Goal: Task Accomplishment & Management: Manage account settings

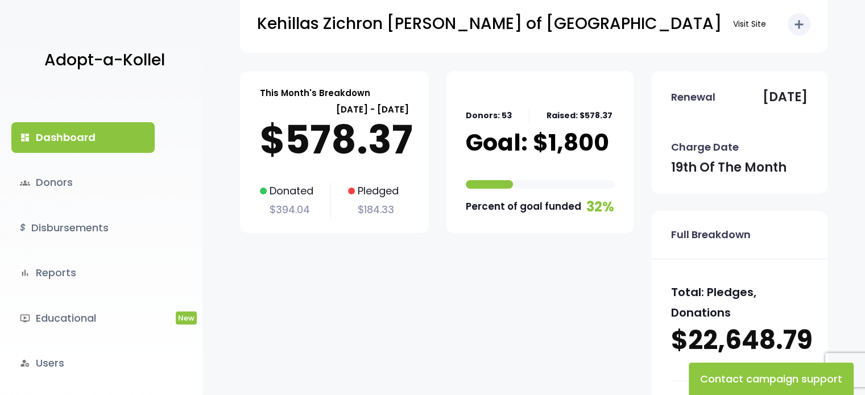
scroll to position [22, 0]
click at [82, 190] on link "groups Donors" at bounding box center [82, 182] width 143 height 31
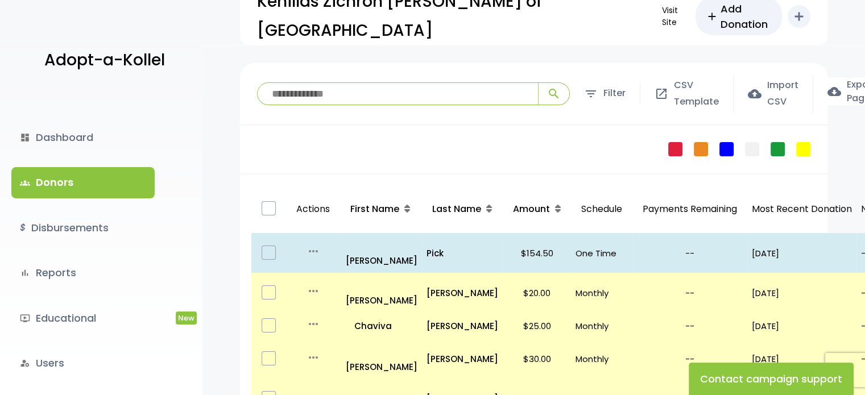
scroll to position [31, 0]
click at [103, 270] on link "bar_chart Reports" at bounding box center [82, 273] width 143 height 31
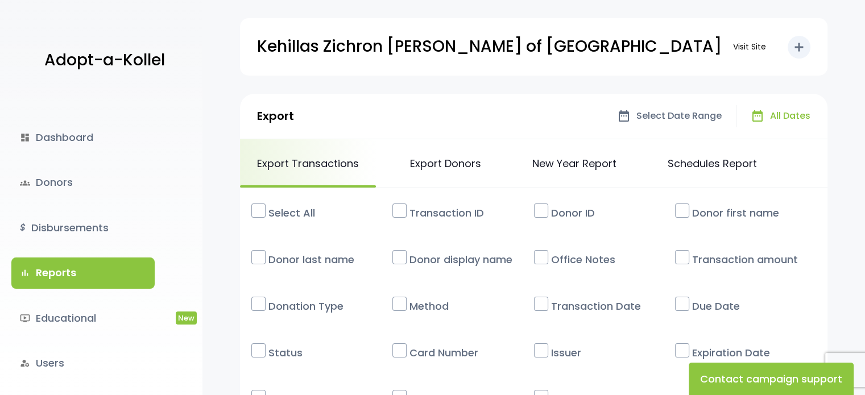
click at [260, 217] on label at bounding box center [258, 211] width 14 height 14
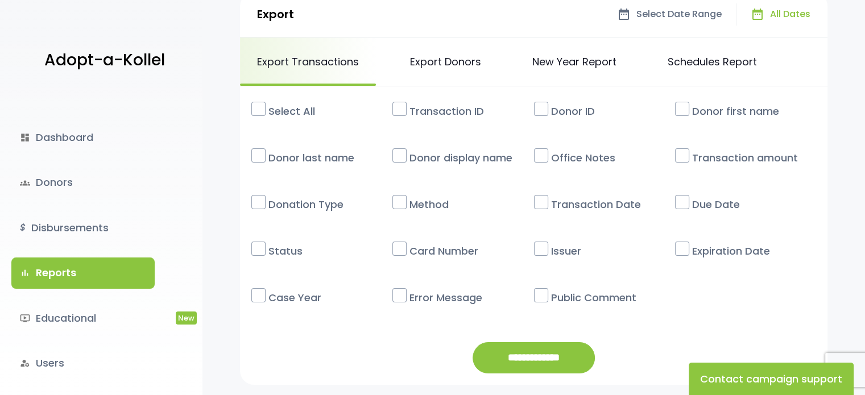
scroll to position [102, 0]
click at [582, 56] on link "New Year Report" at bounding box center [574, 61] width 118 height 48
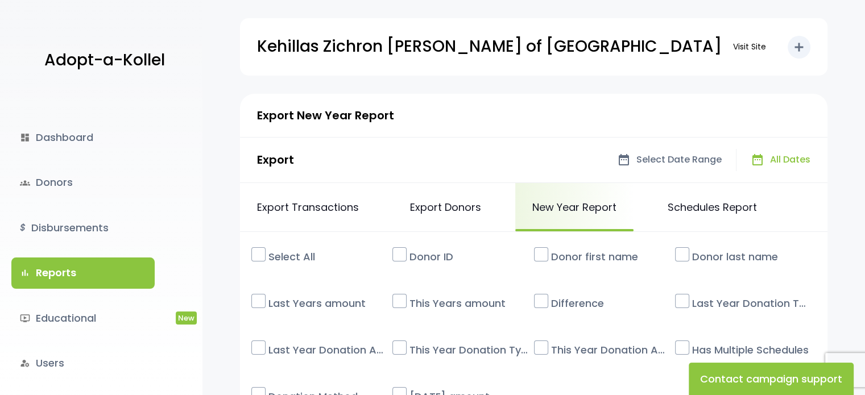
click at [257, 254] on label at bounding box center [258, 254] width 14 height 14
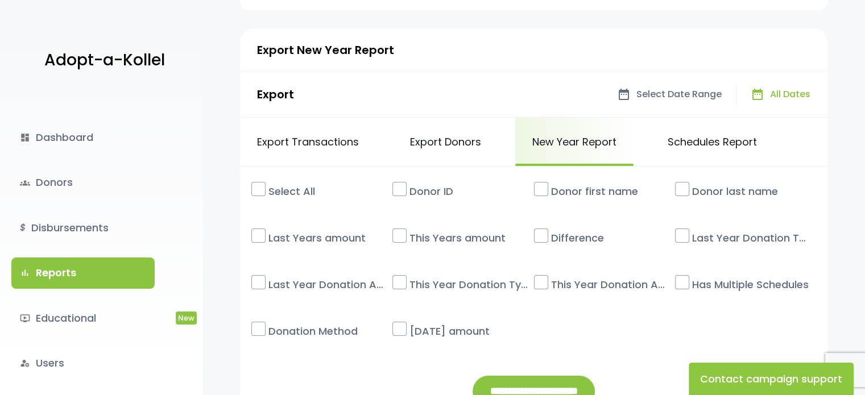
scroll to position [184, 0]
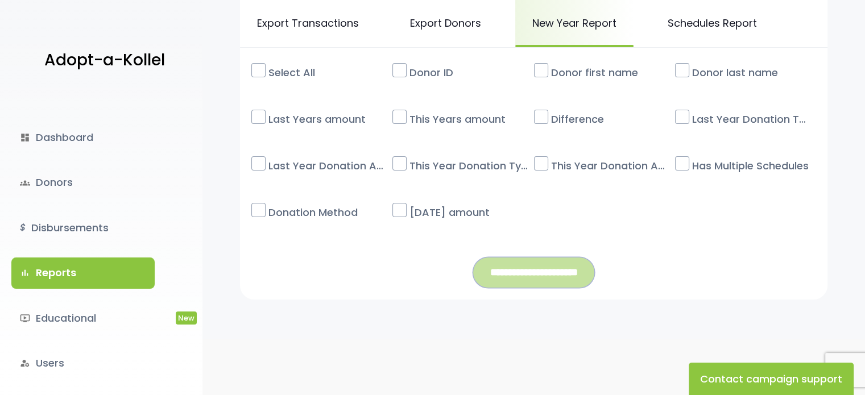
click at [528, 284] on input "**********" at bounding box center [534, 272] width 122 height 31
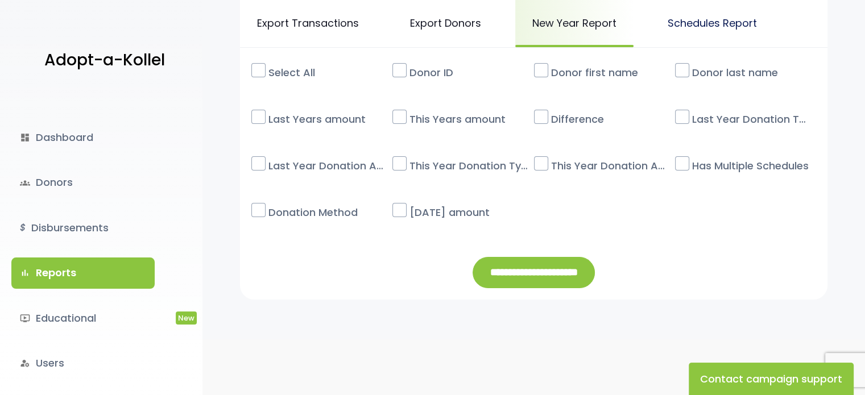
click at [670, 24] on link "Schedules Report" at bounding box center [711, 23] width 123 height 48
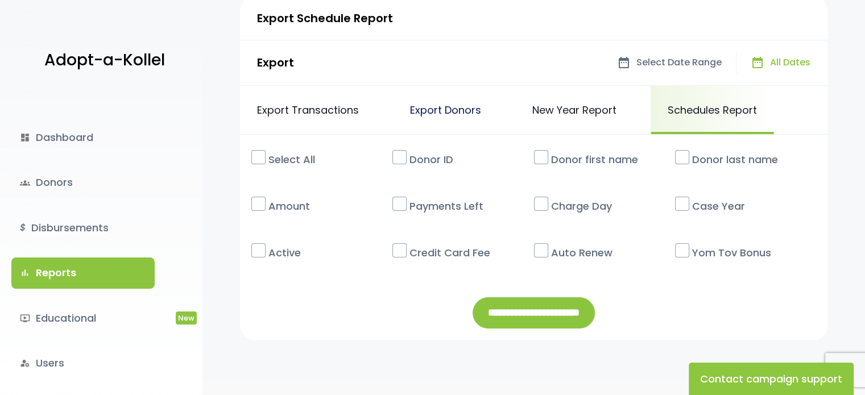
scroll to position [96, 0]
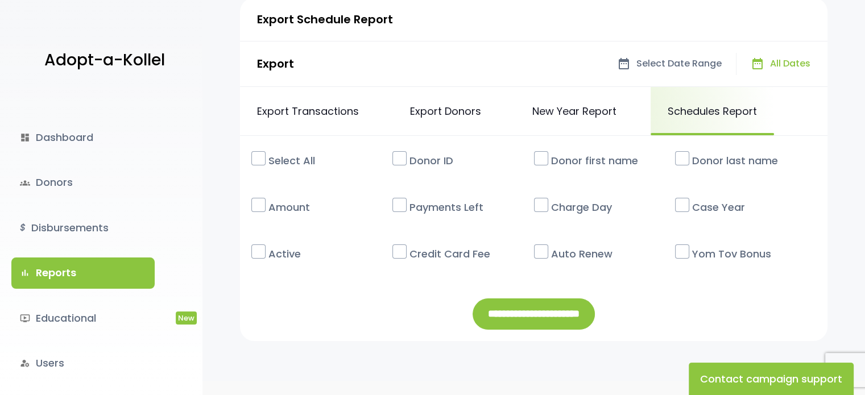
click at [262, 156] on label at bounding box center [258, 158] width 14 height 14
click at [551, 320] on input "**********" at bounding box center [534, 314] width 122 height 31
click at [86, 175] on link "groups Donors" at bounding box center [82, 182] width 143 height 31
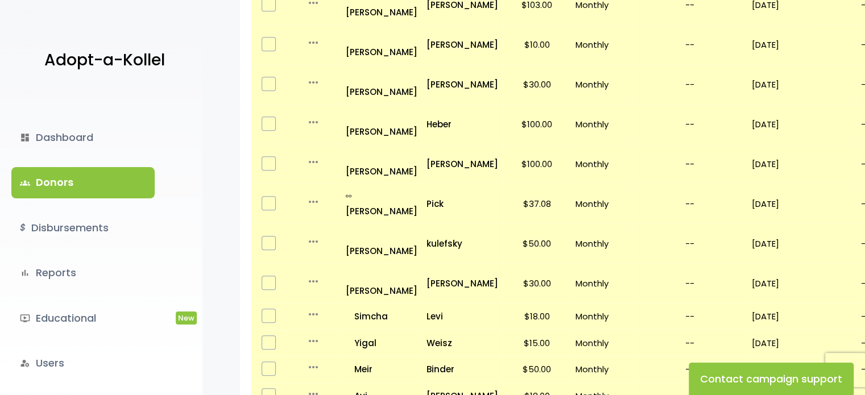
scroll to position [741, 0]
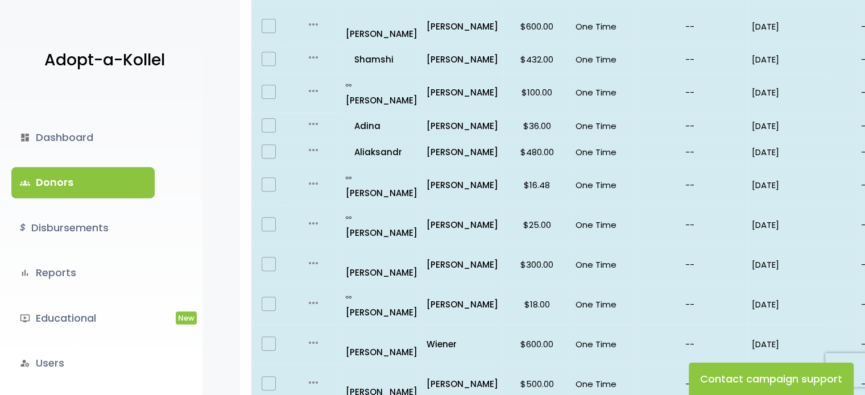
scroll to position [593, 0]
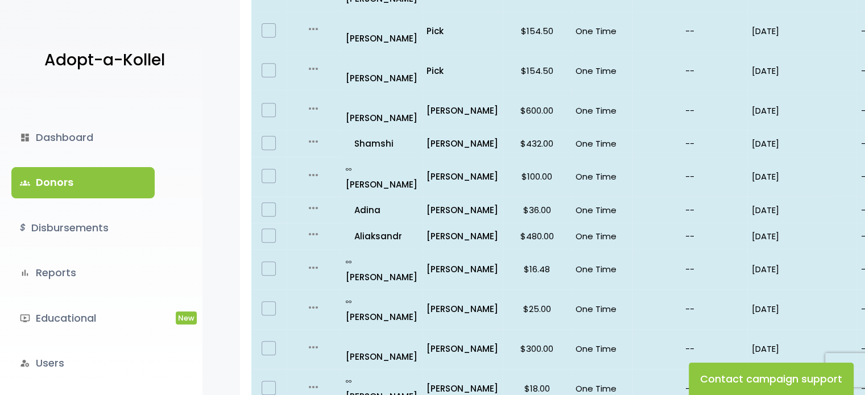
scroll to position [602, 0]
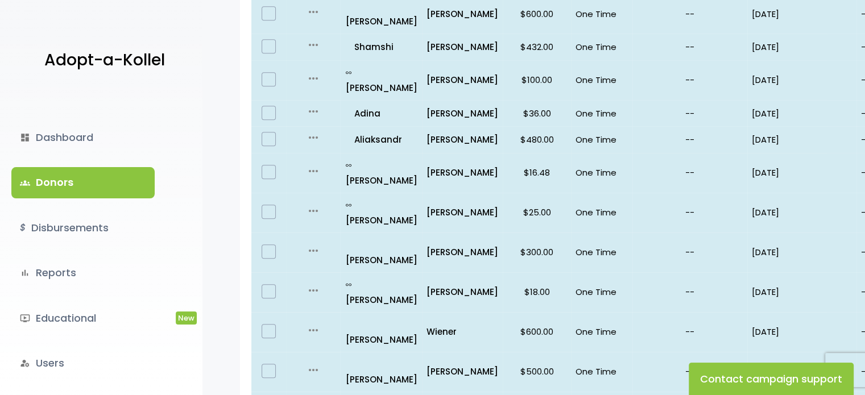
drag, startPoint x: 618, startPoint y: 244, endPoint x: 638, endPoint y: 242, distance: 20.0
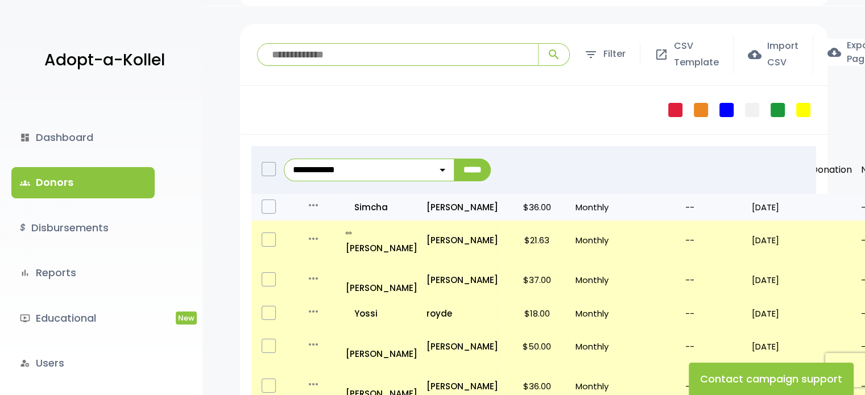
scroll to position [62, 0]
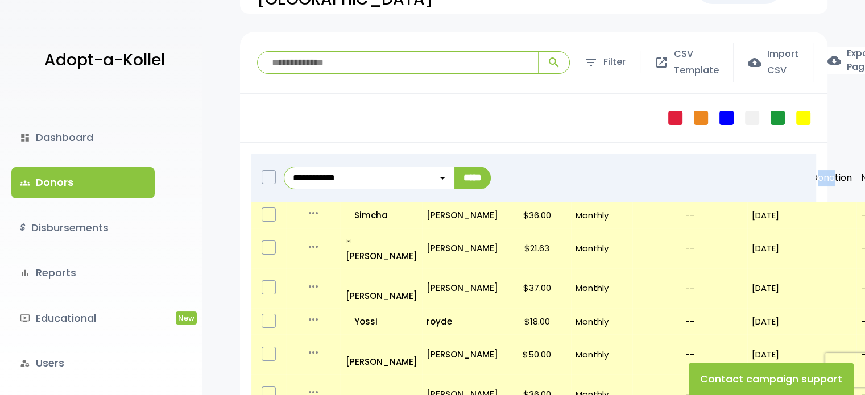
drag, startPoint x: 832, startPoint y: 185, endPoint x: 743, endPoint y: 168, distance: 91.0
click at [743, 168] on tr "**********" at bounding box center [637, 178] width 772 height 48
click at [743, 168] on div "**********" at bounding box center [547, 178] width 537 height 48
click at [592, 120] on div "Failed Pledge One Time No Schedule Recurring Stopped Recurring" at bounding box center [533, 118] width 587 height 49
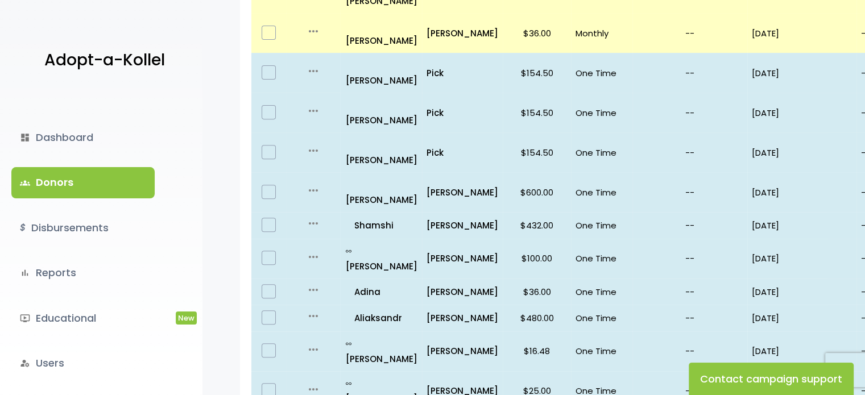
scroll to position [602, 0]
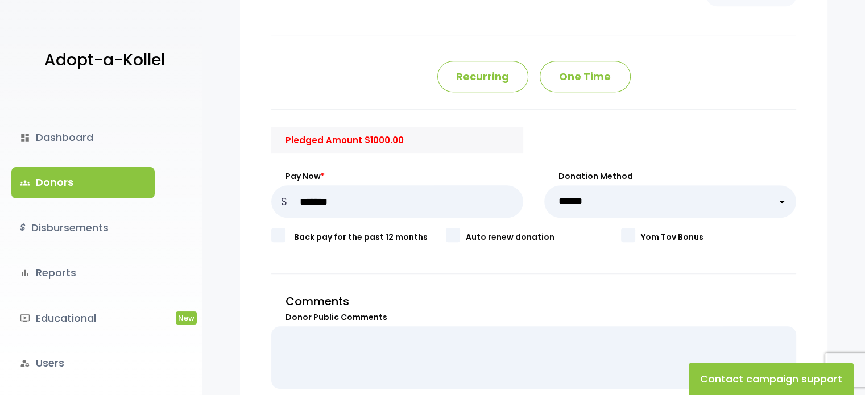
scroll to position [757, 0]
click at [634, 204] on select "**********" at bounding box center [670, 202] width 252 height 32
click at [735, 136] on div at bounding box center [670, 141] width 252 height 38
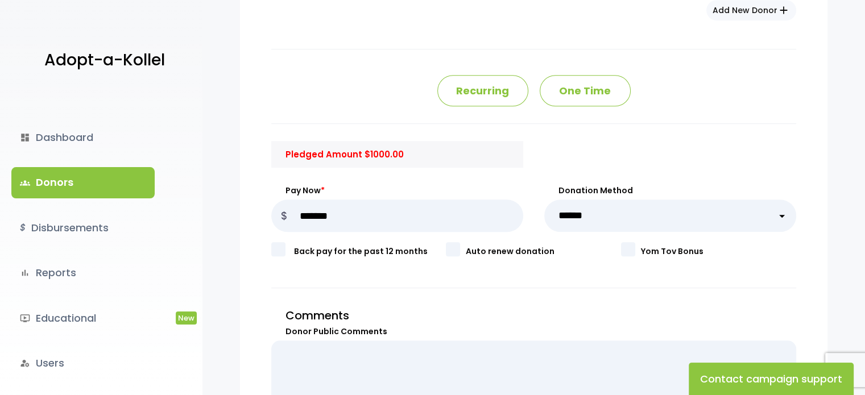
scroll to position [741, 0]
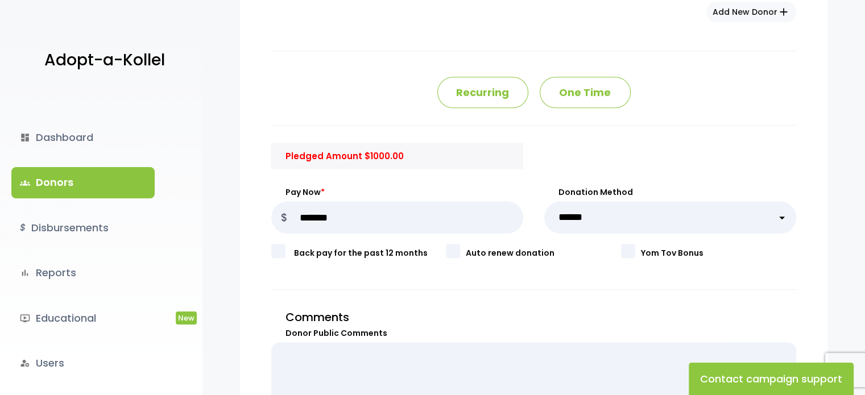
click at [609, 82] on p "One Time" at bounding box center [585, 92] width 91 height 31
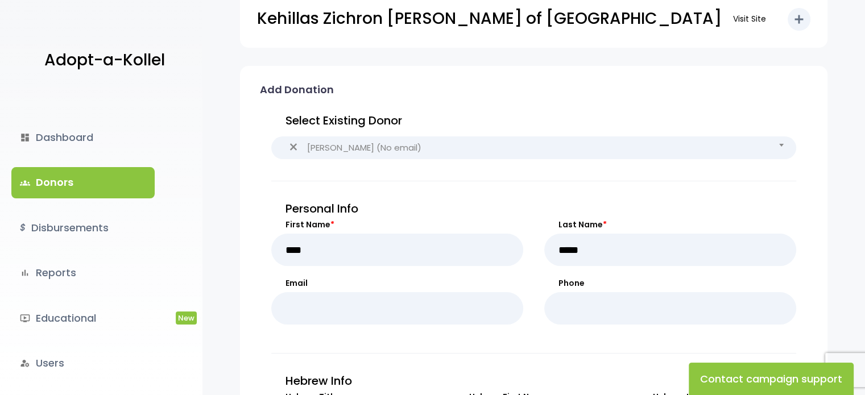
scroll to position [0, 0]
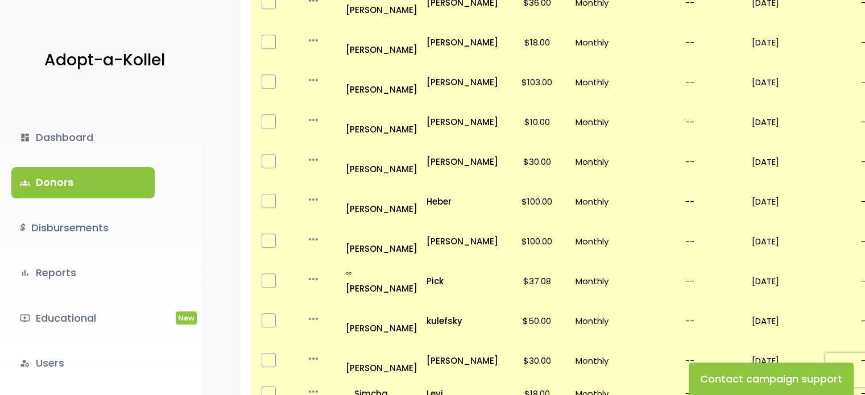
scroll to position [787, 0]
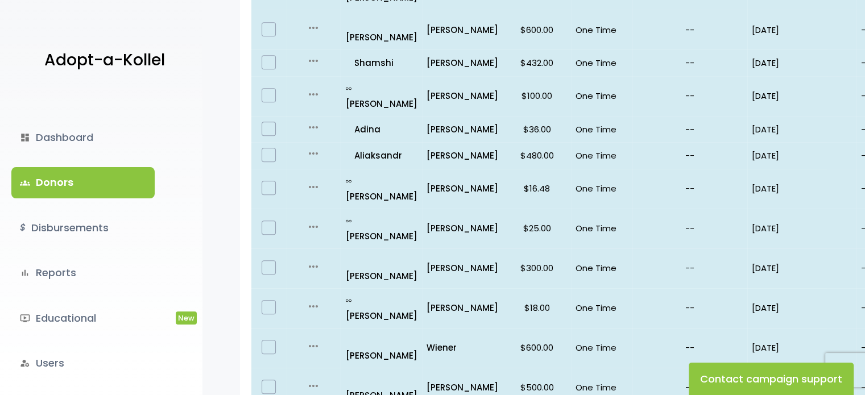
scroll to position [602, 0]
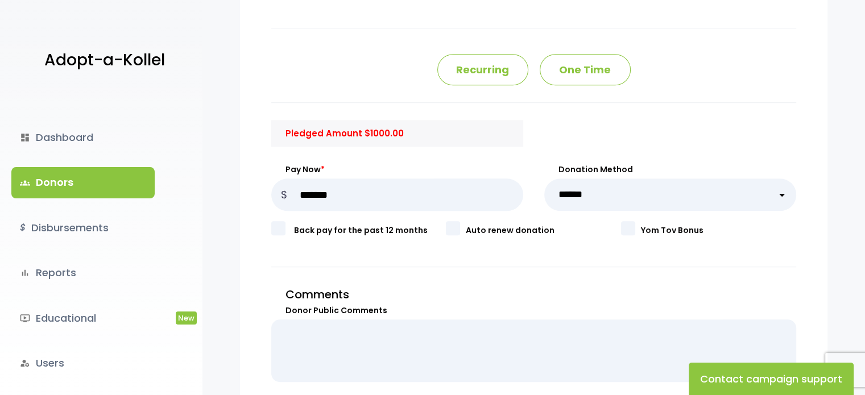
scroll to position [770, 0]
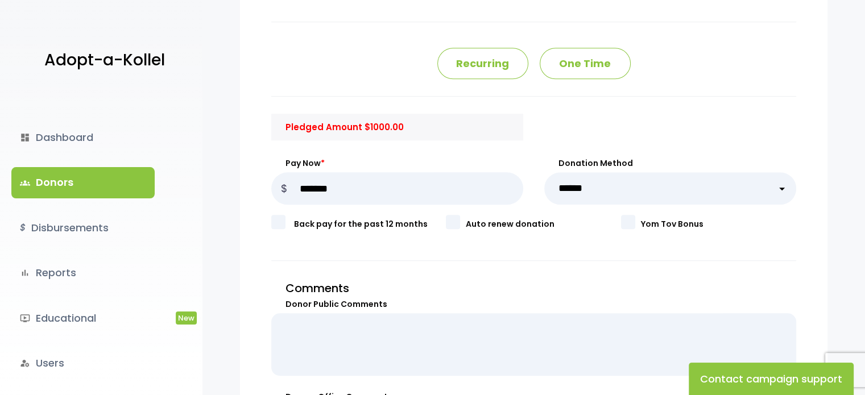
click at [614, 185] on select "**********" at bounding box center [670, 188] width 252 height 32
click at [518, 339] on textarea "Donor Public Comments" at bounding box center [533, 344] width 525 height 63
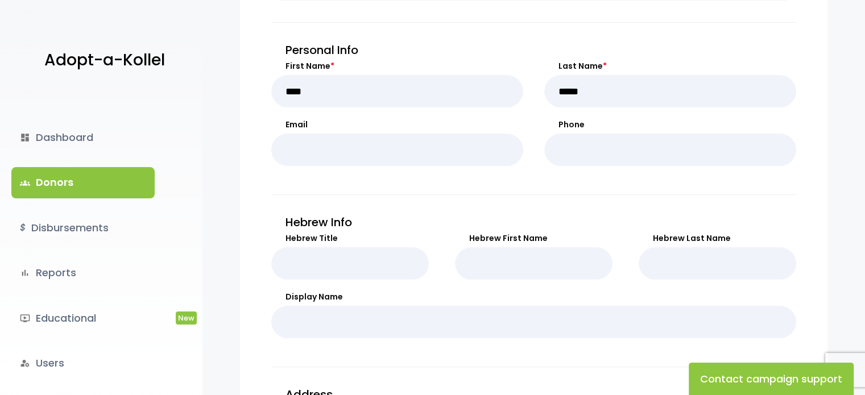
scroll to position [56, 0]
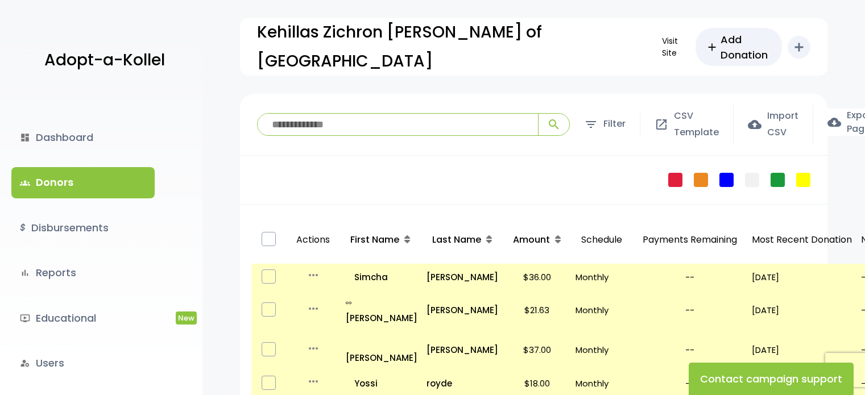
scroll to position [602, 0]
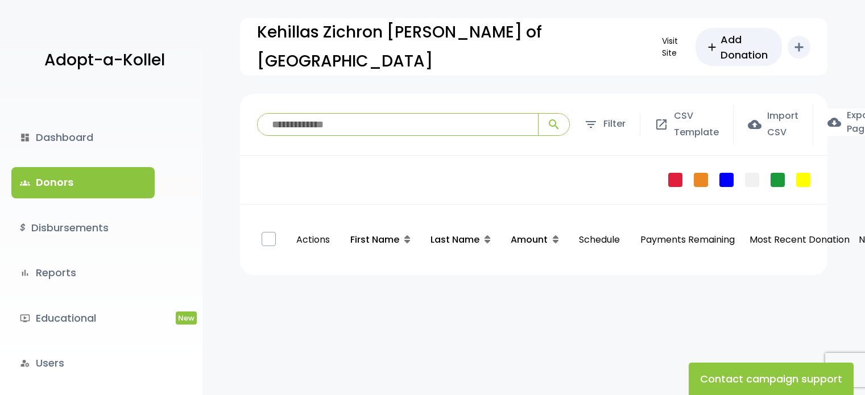
scroll to position [787, 0]
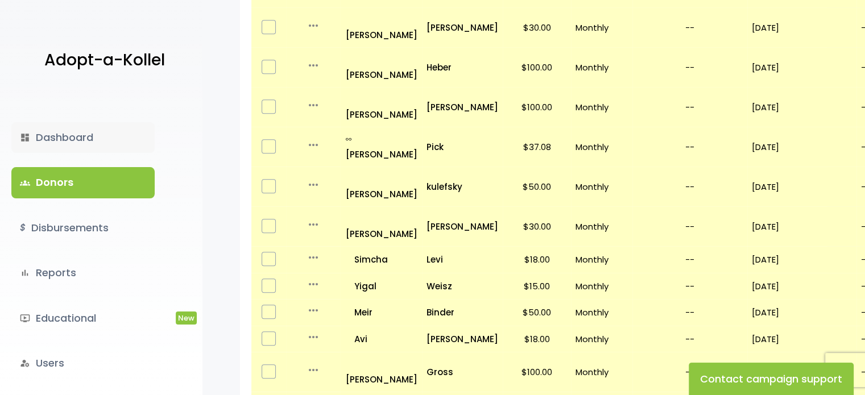
click at [66, 138] on link "dashboard Dashboard" at bounding box center [82, 137] width 143 height 31
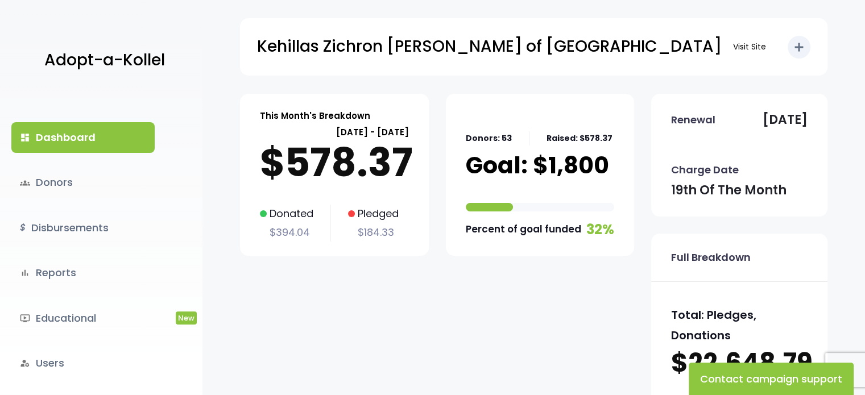
click at [280, 229] on p "$394.04" at bounding box center [286, 232] width 53 height 18
click at [284, 212] on p "Donated" at bounding box center [286, 214] width 53 height 18
